Goal: Find specific page/section: Find specific page/section

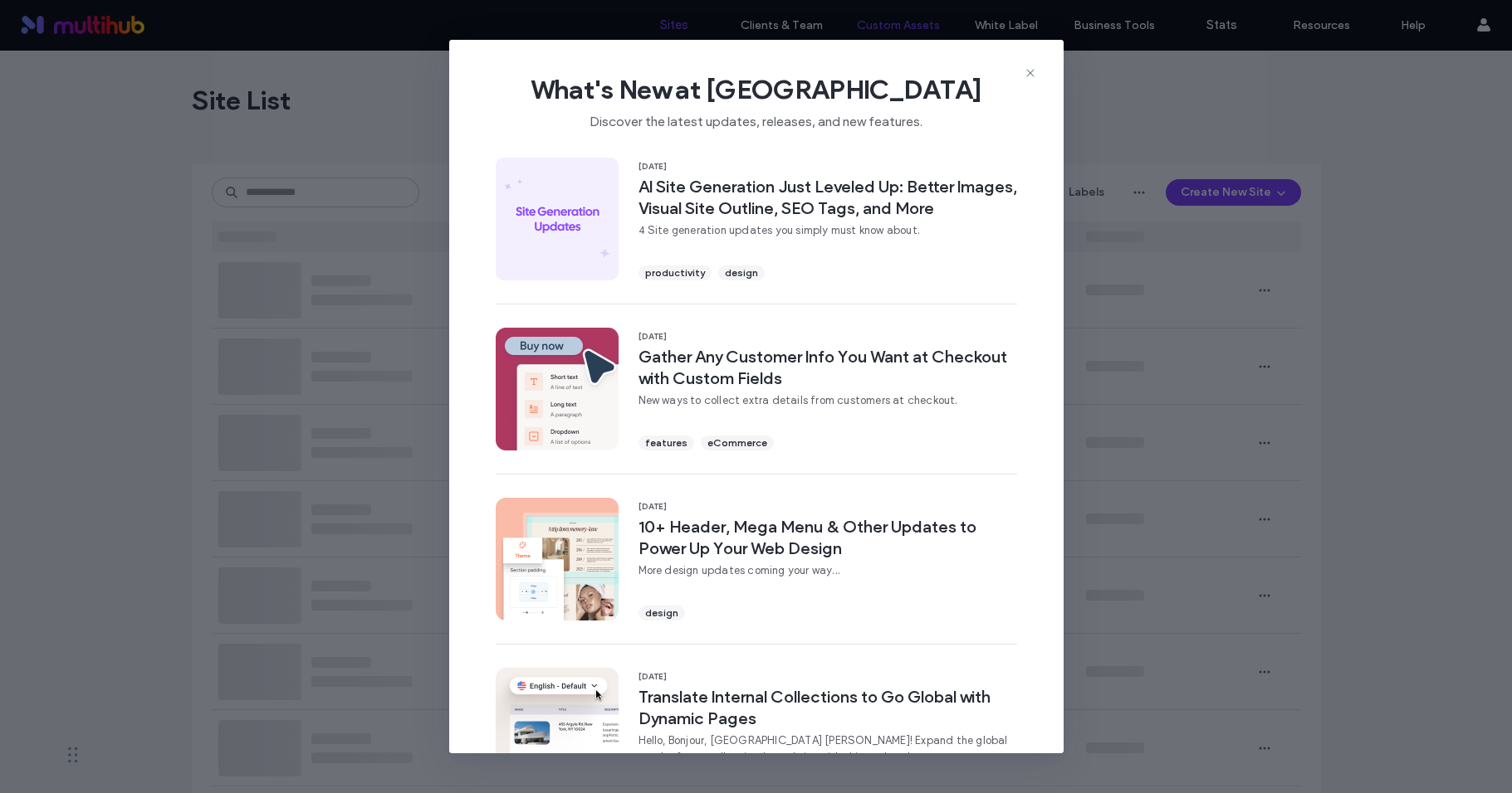
click at [1028, 68] on icon at bounding box center [1029, 73] width 13 height 13
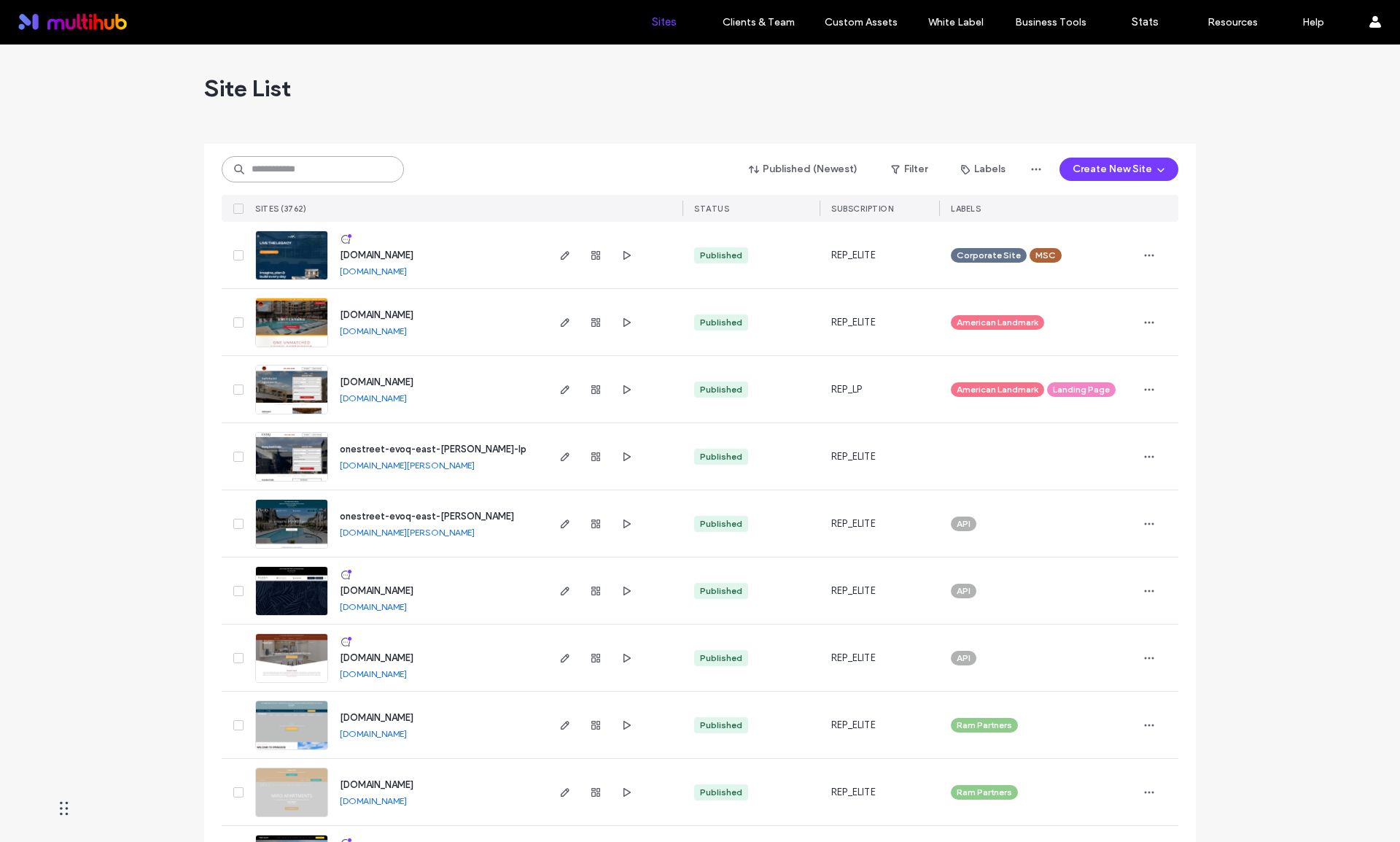
click at [253, 176] on input at bounding box center [313, 169] width 183 height 26
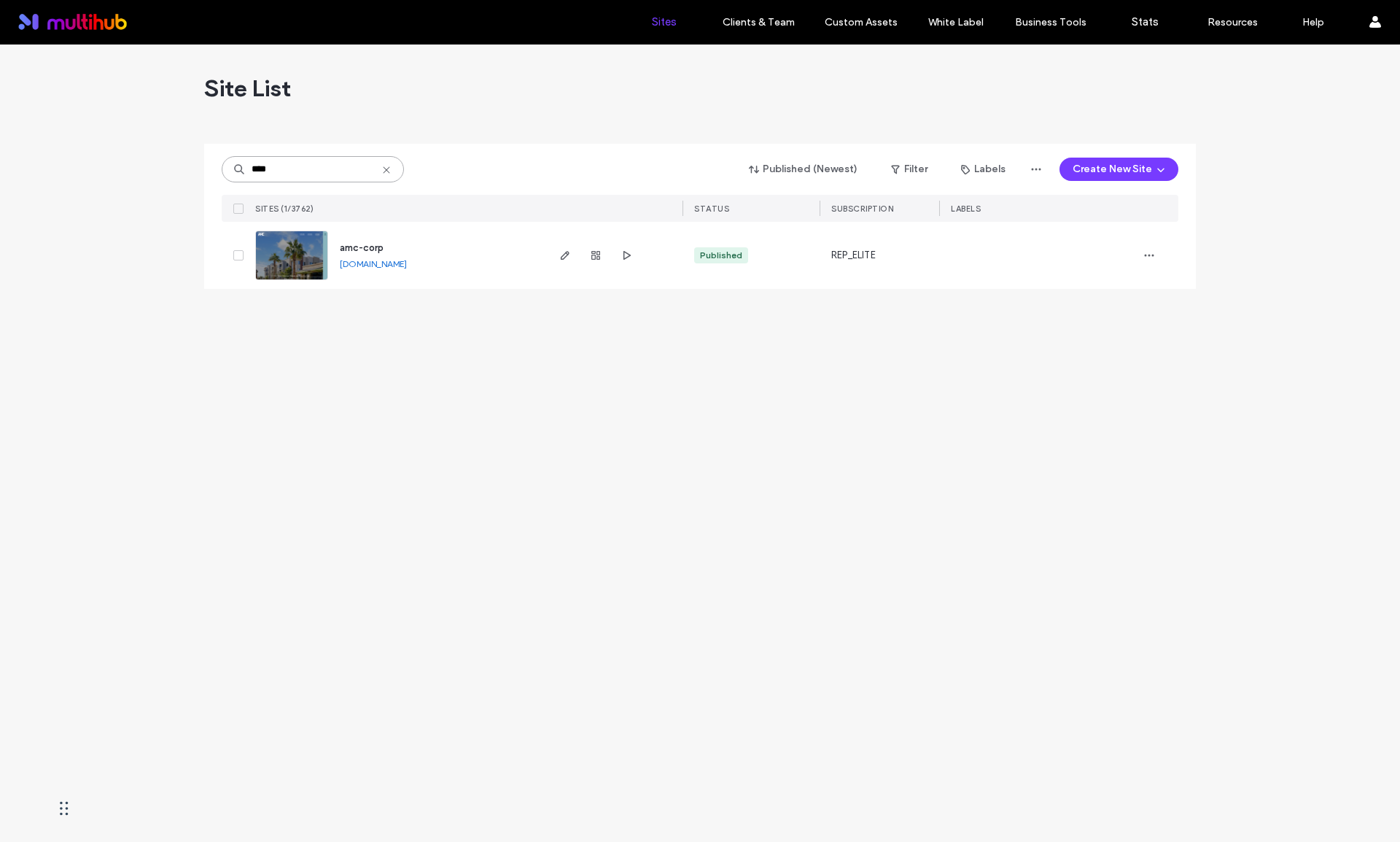
type input "****"
click at [372, 260] on link "[DOMAIN_NAME]" at bounding box center [373, 264] width 67 height 11
drag, startPoint x: 568, startPoint y: 261, endPoint x: 425, endPoint y: 0, distance: 297.6
click at [569, 261] on icon "button" at bounding box center [565, 255] width 12 height 12
